Goal: Information Seeking & Learning: Learn about a topic

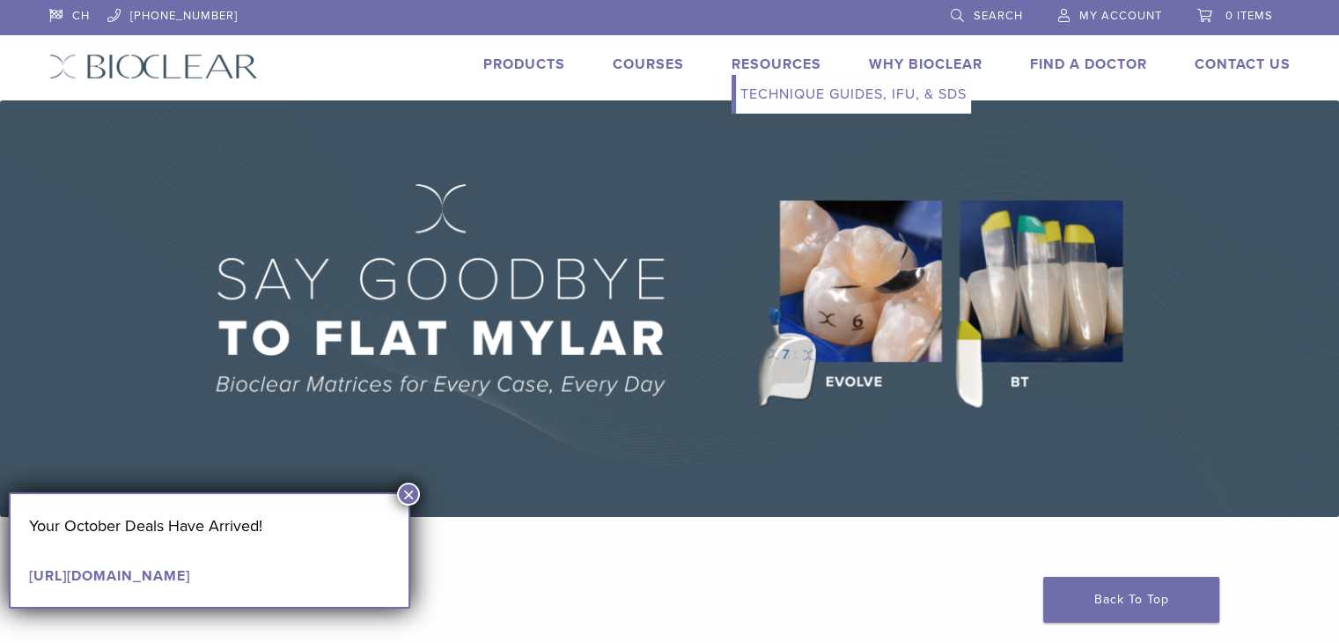
click at [772, 70] on link "Resources" at bounding box center [777, 64] width 90 height 18
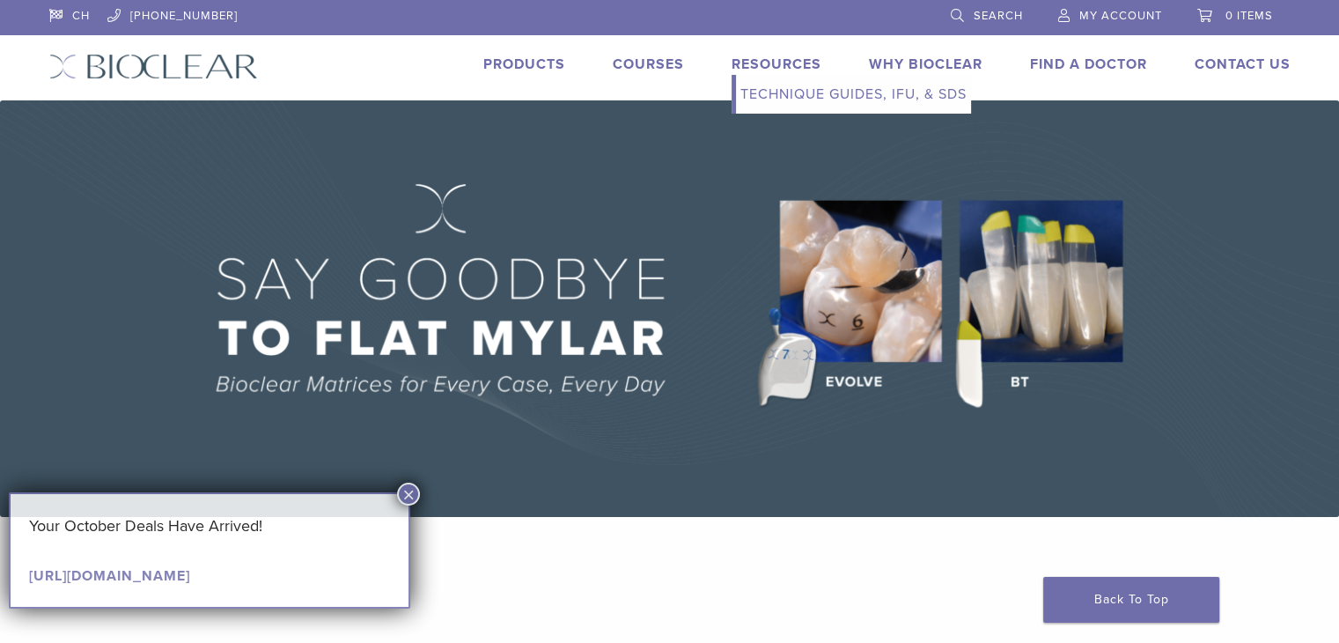
click at [772, 70] on link "Resources" at bounding box center [777, 64] width 90 height 18
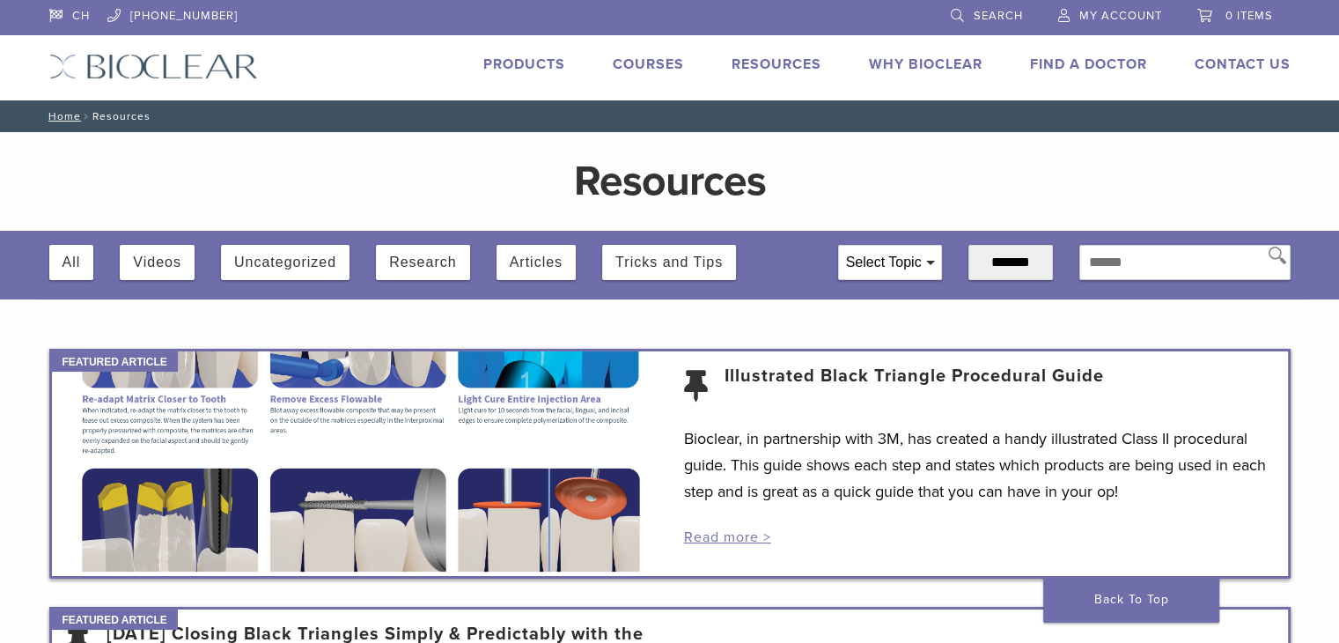
click at [516, 69] on link "Products" at bounding box center [524, 64] width 82 height 18
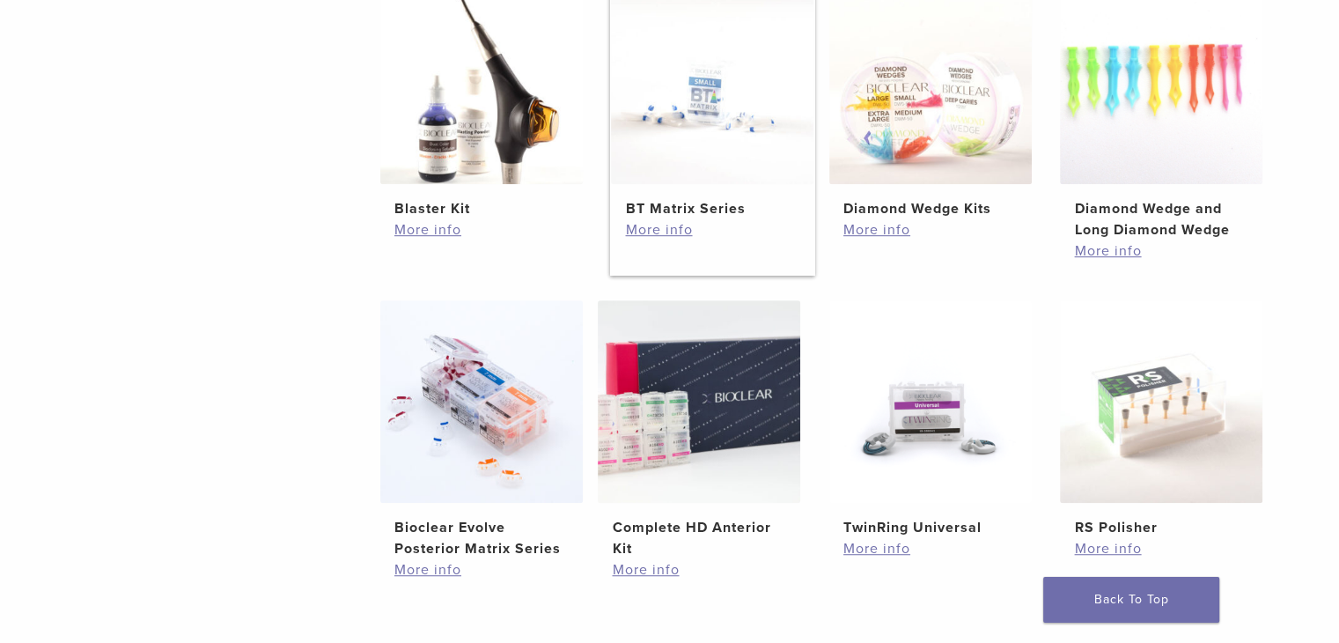
scroll to position [969, 0]
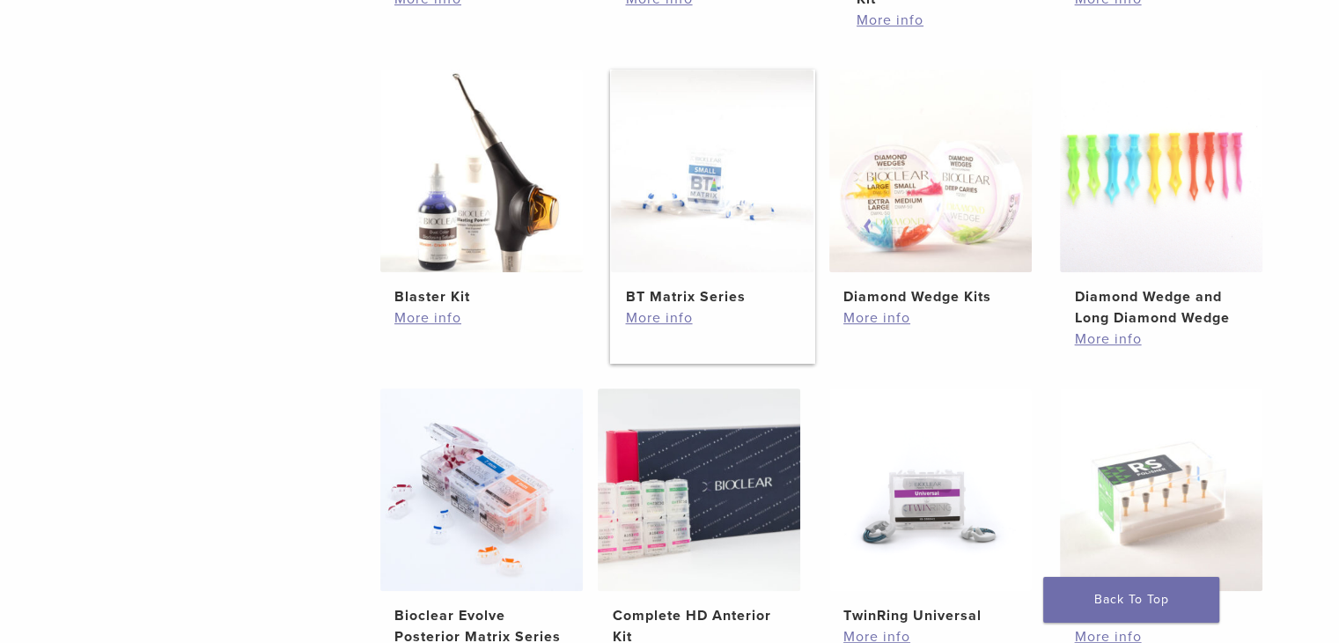
click at [694, 193] on img at bounding box center [712, 171] width 203 height 203
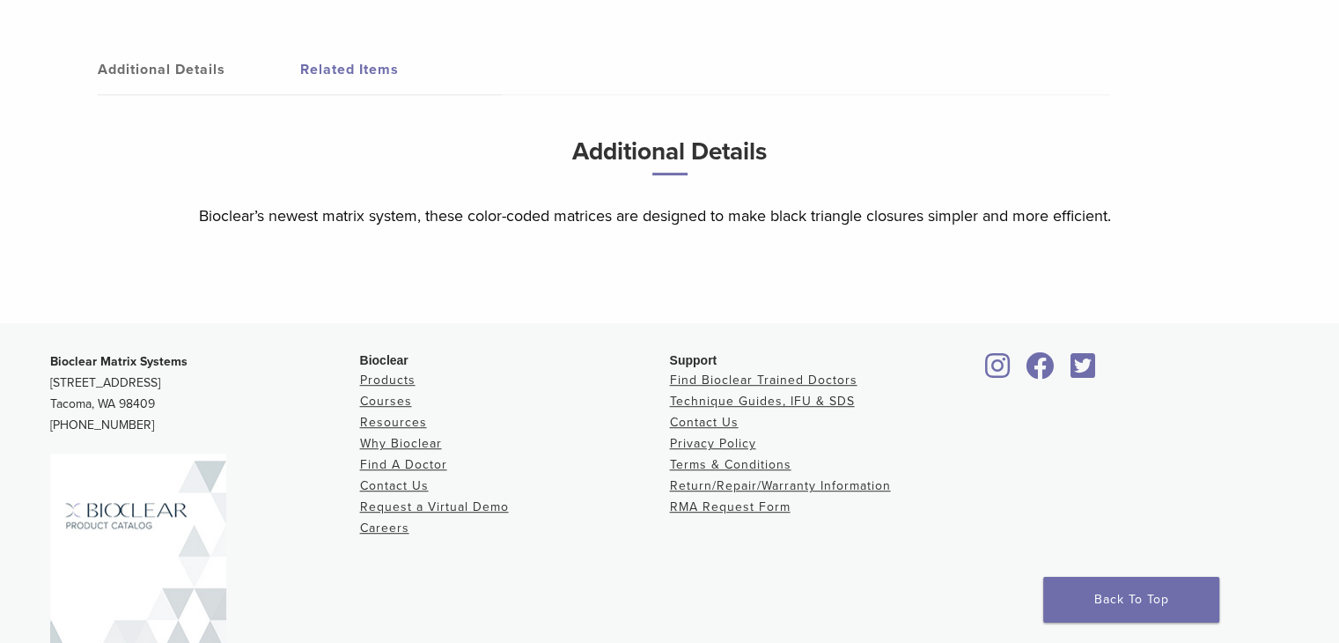
scroll to position [969, 0]
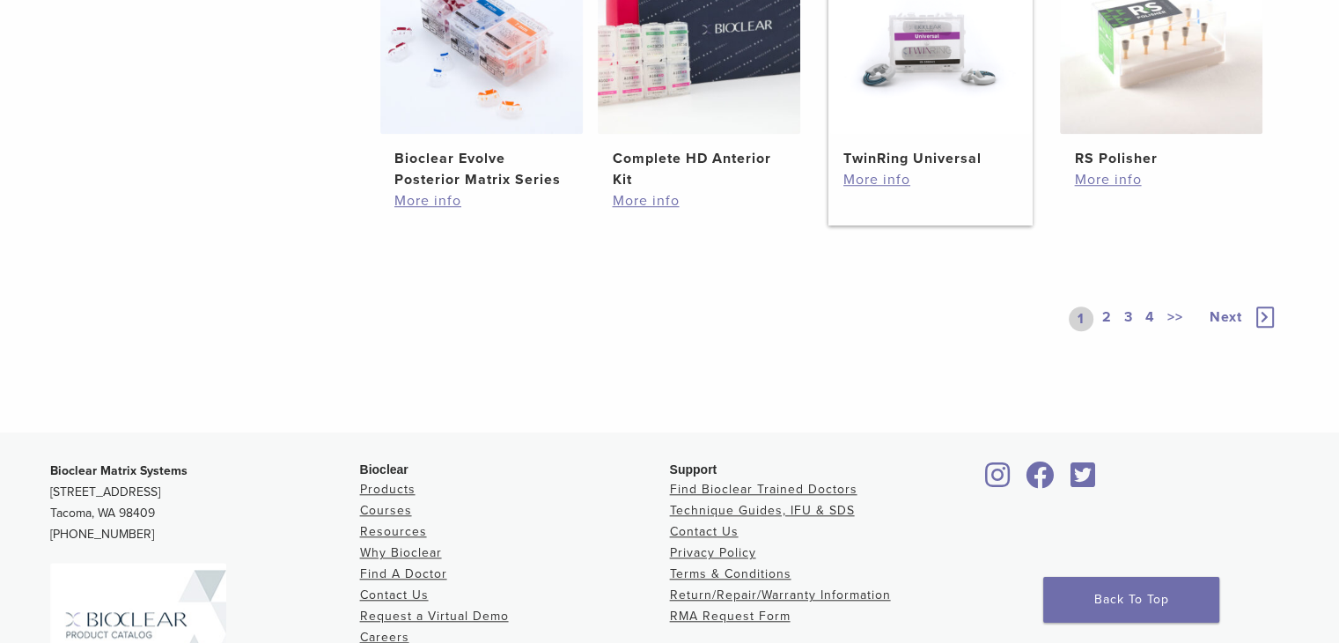
scroll to position [1494, 0]
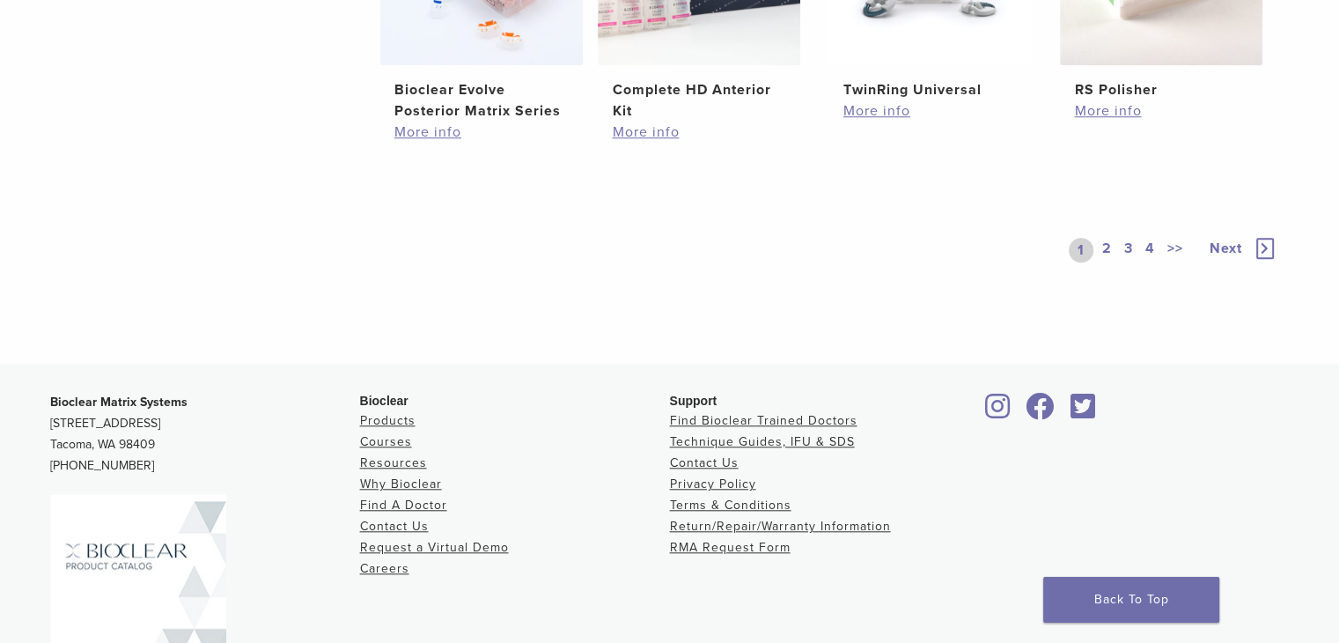
click at [1106, 246] on link "2" at bounding box center [1107, 250] width 17 height 25
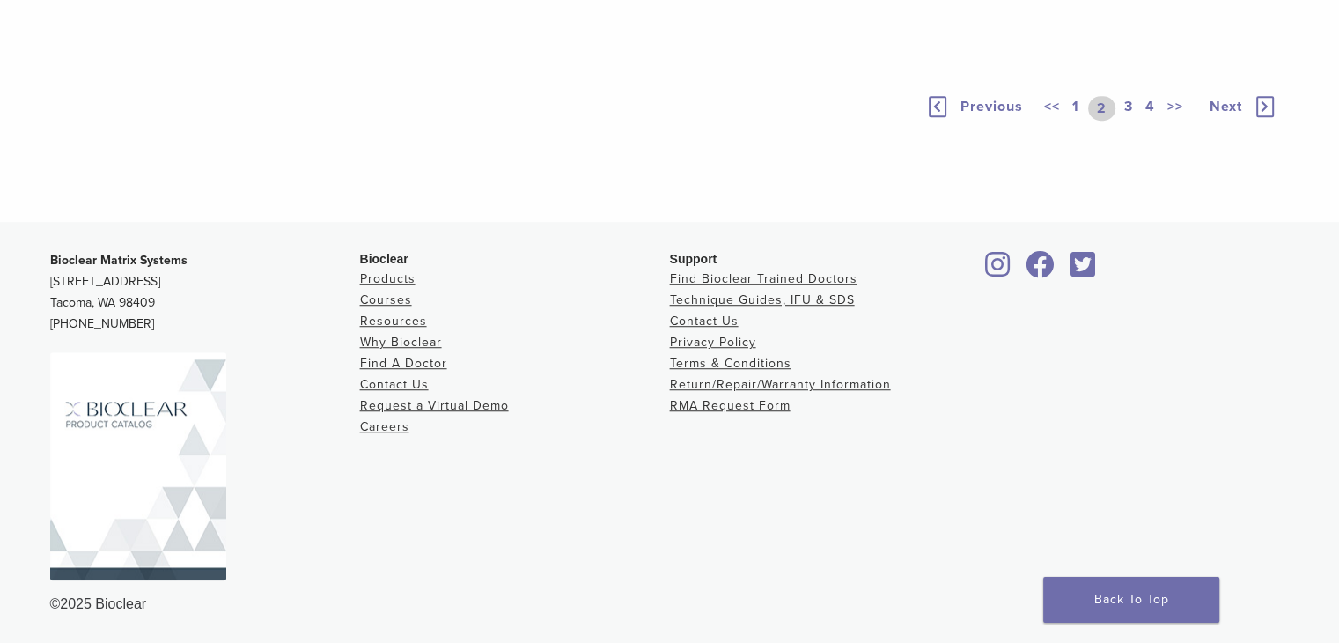
scroll to position [1494, 0]
click at [1073, 121] on link "1" at bounding box center [1076, 108] width 14 height 25
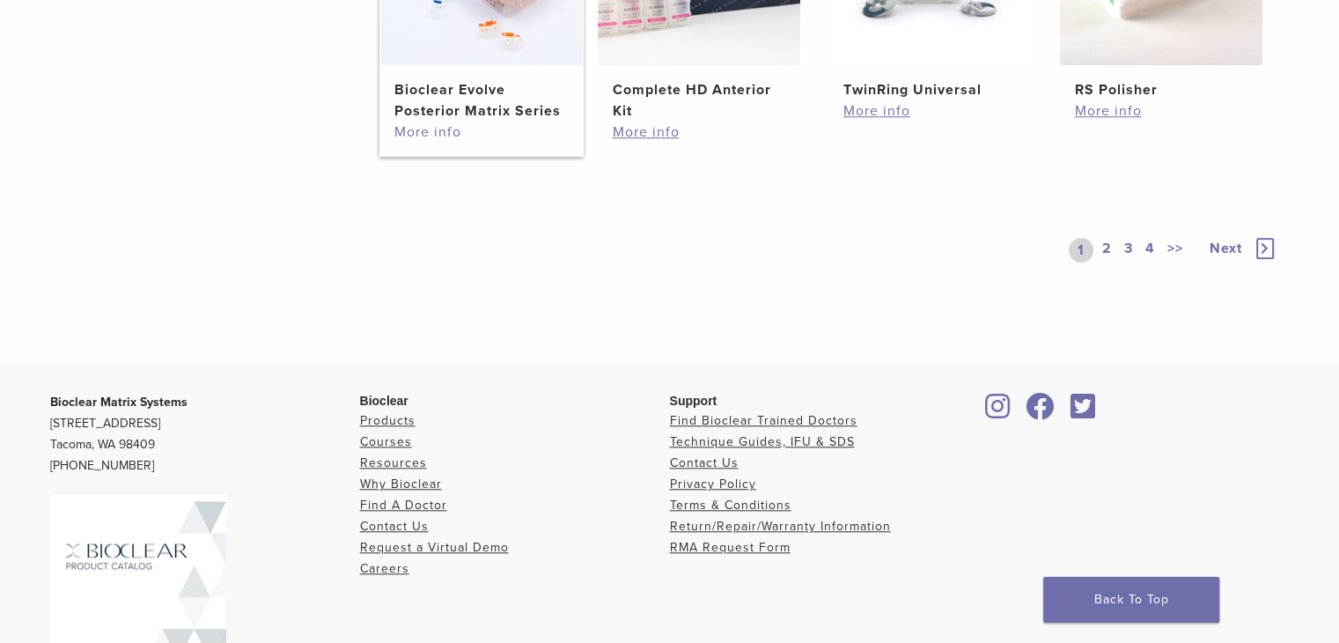
click at [409, 127] on link "More info" at bounding box center [482, 132] width 174 height 21
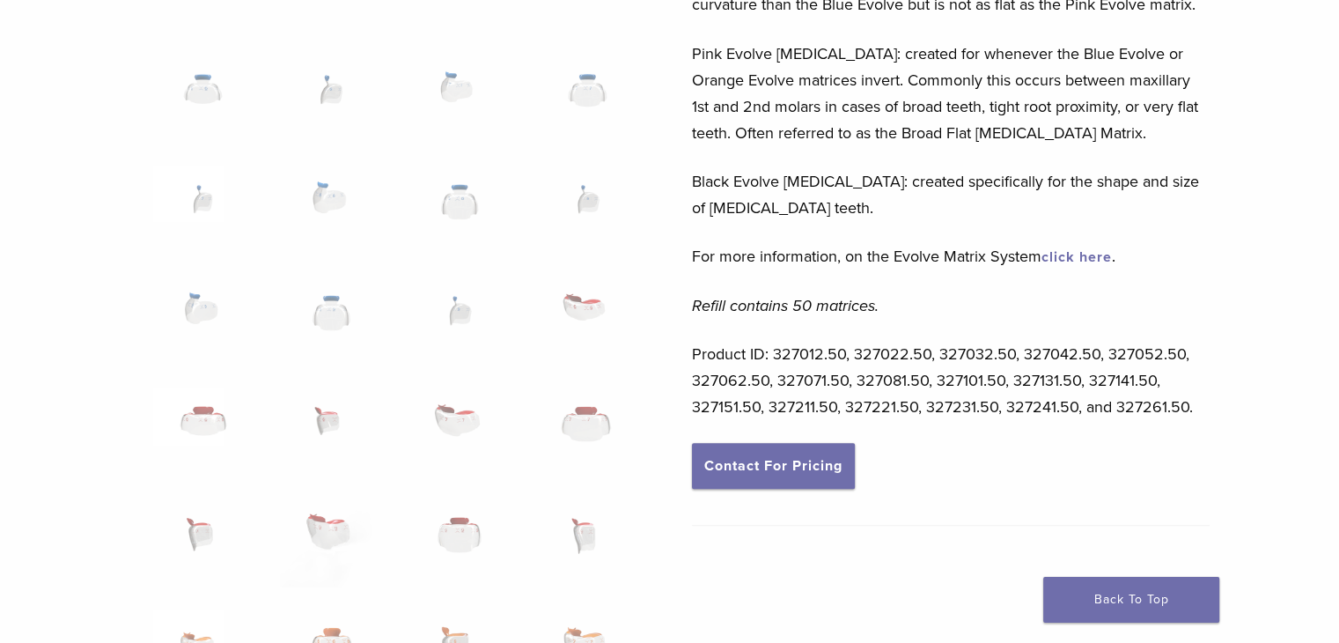
scroll to position [704, 0]
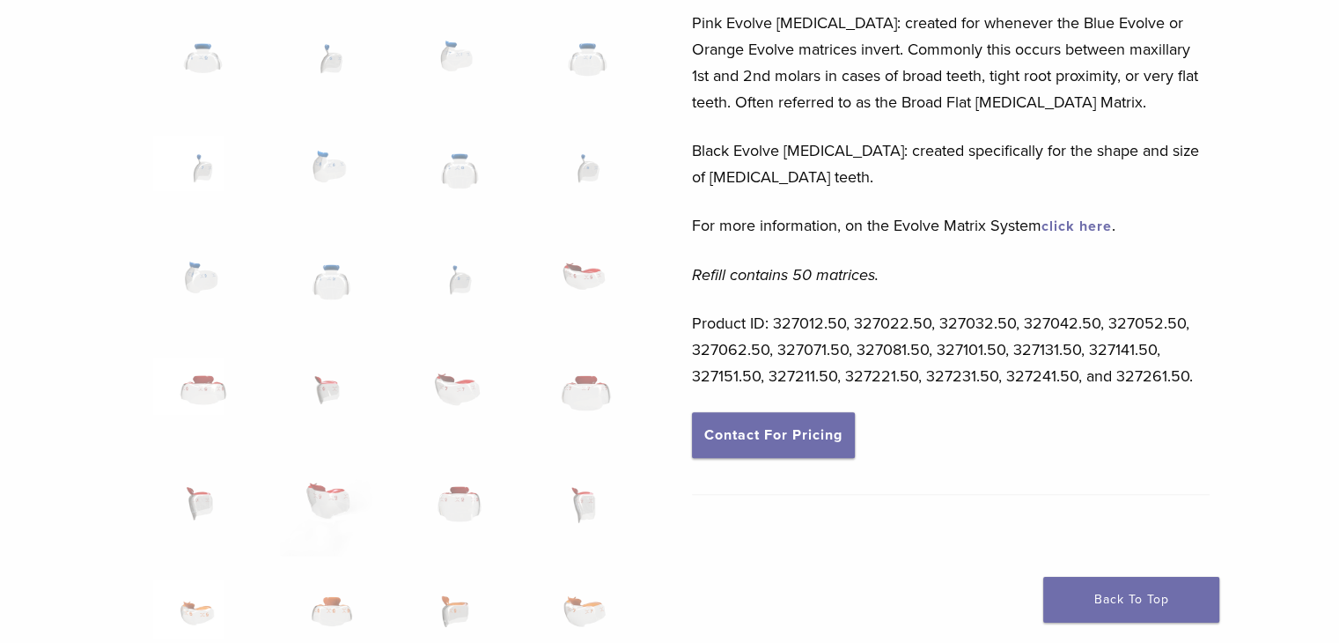
click at [1070, 226] on link "click here" at bounding box center [1077, 227] width 70 height 18
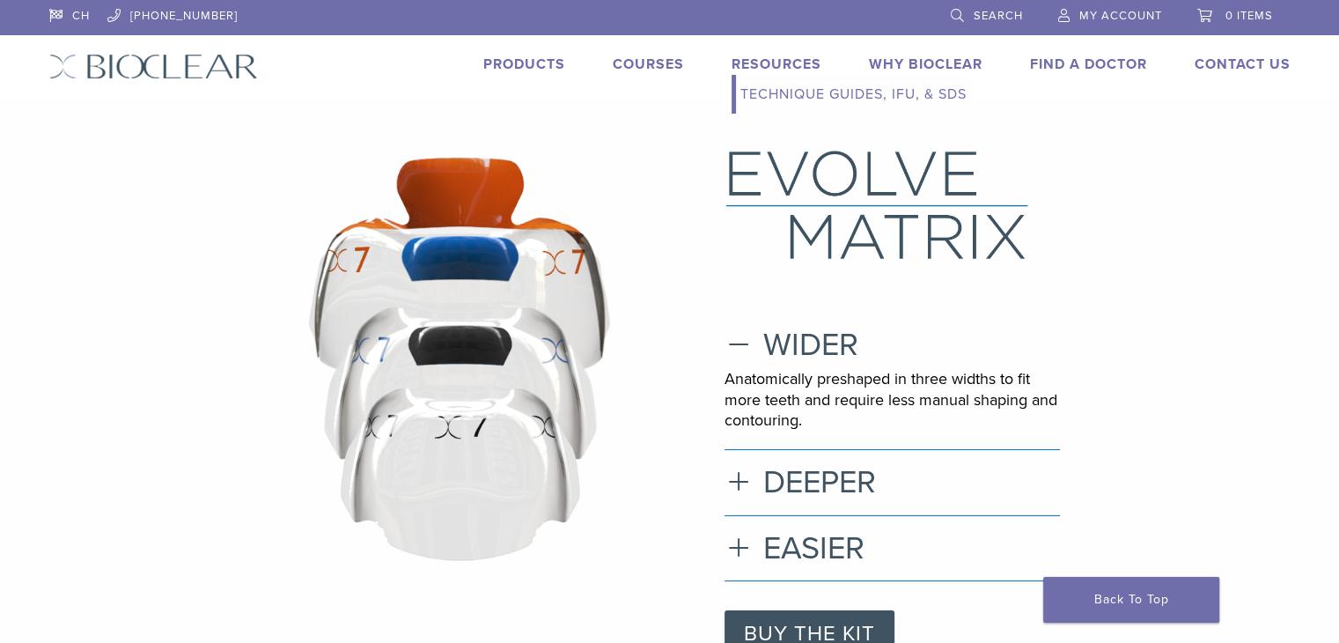
click at [779, 62] on link "Resources" at bounding box center [777, 64] width 90 height 18
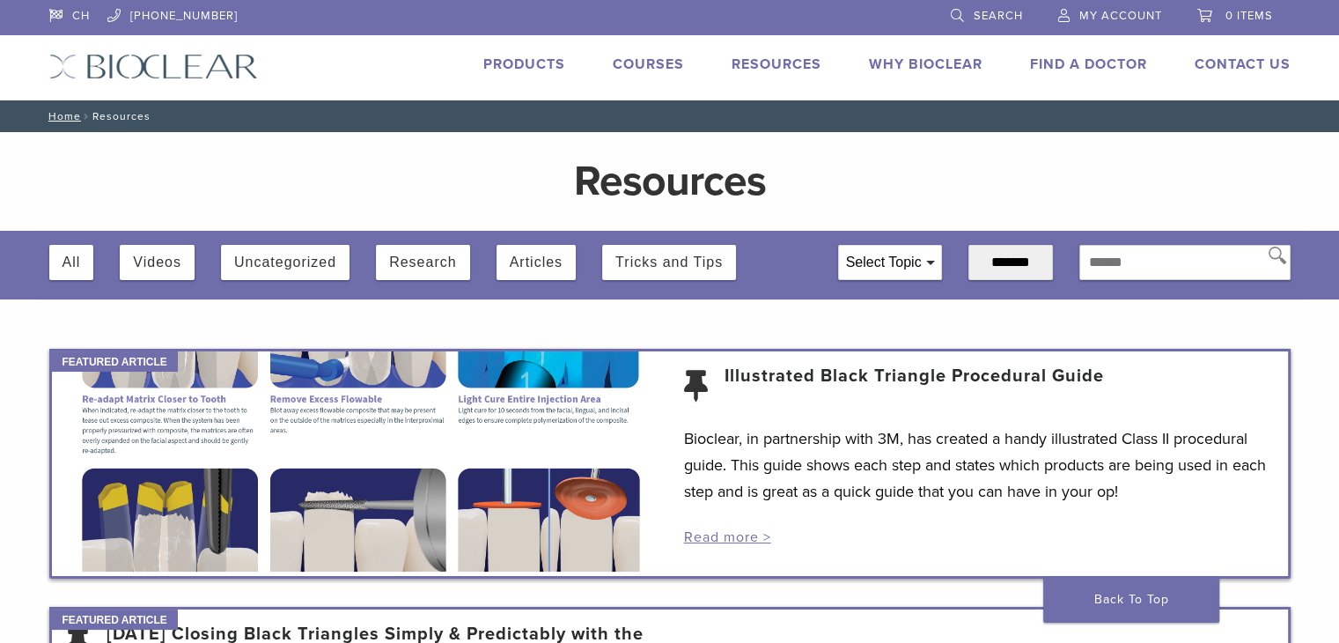
click at [907, 269] on div "Select Topic" at bounding box center [890, 262] width 102 height 33
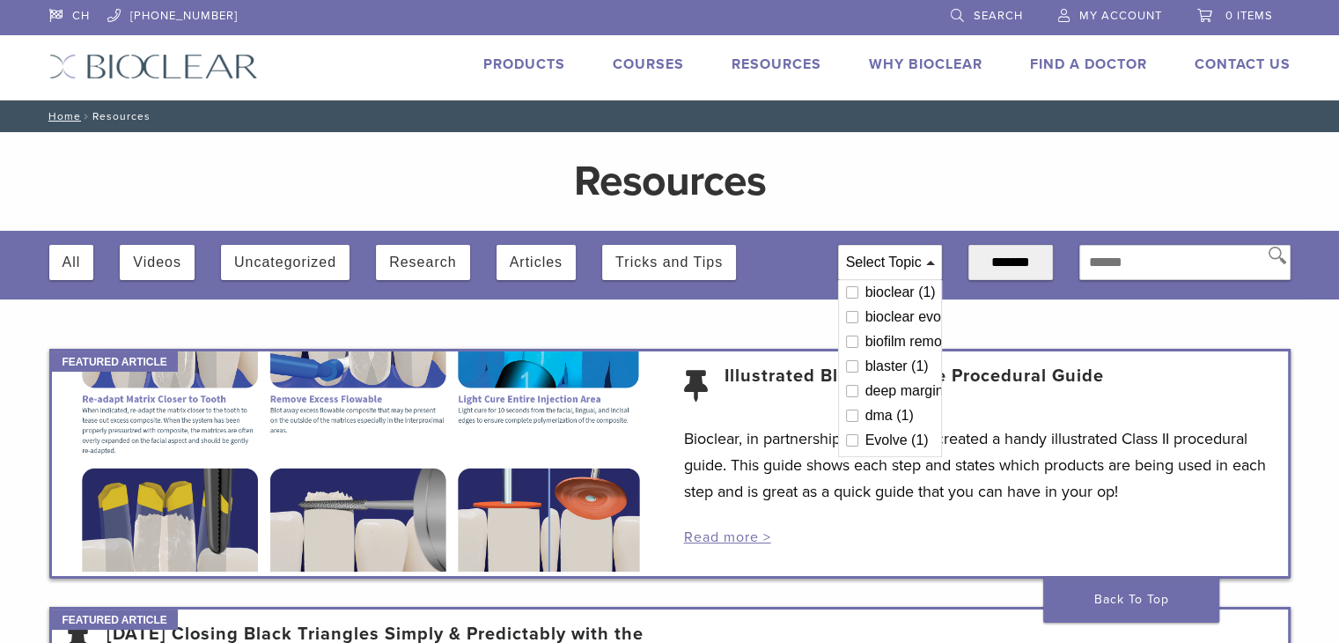
click at [866, 433] on div "Evolve (1)" at bounding box center [900, 440] width 69 height 14
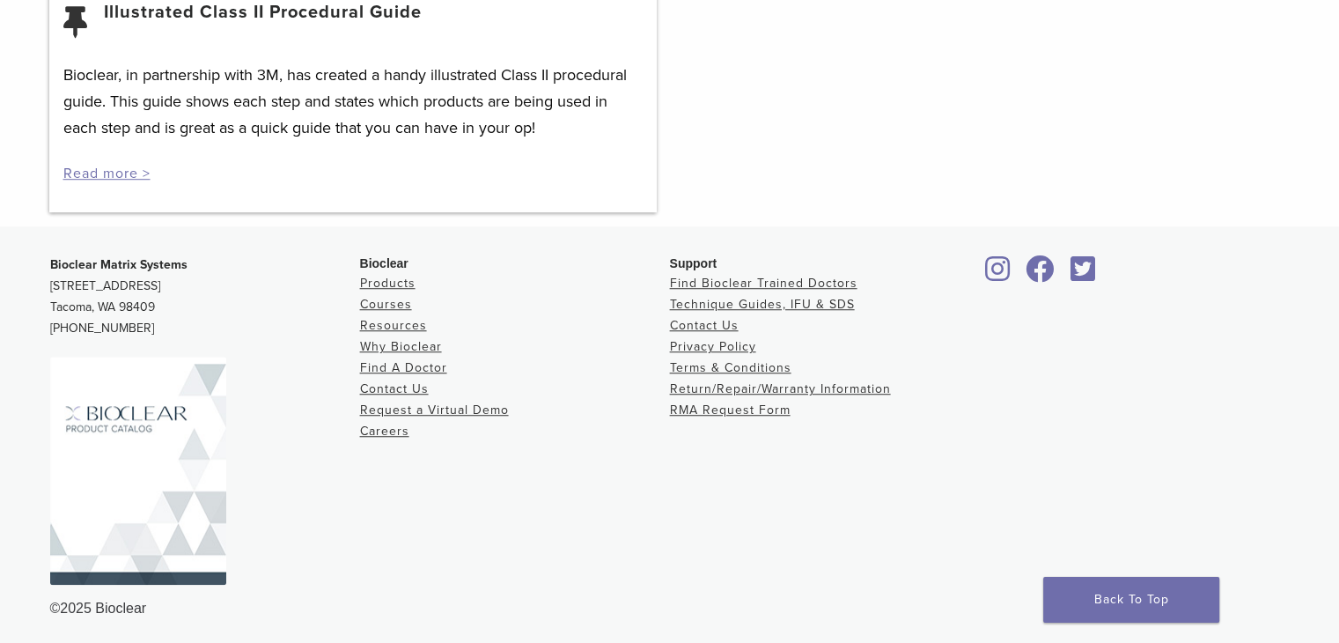
scroll to position [1284, 0]
